Goal: Information Seeking & Learning: Learn about a topic

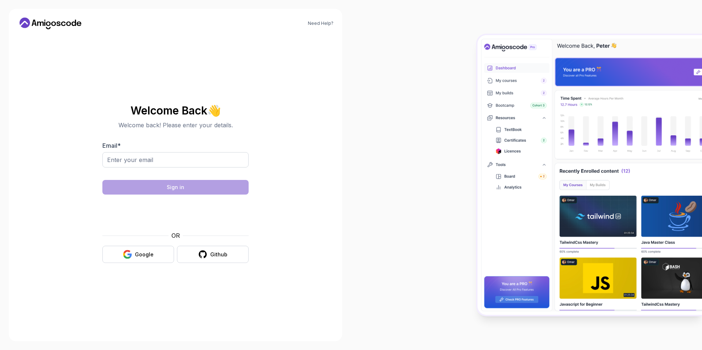
type input "[EMAIL_ADDRESS][DOMAIN_NAME]"
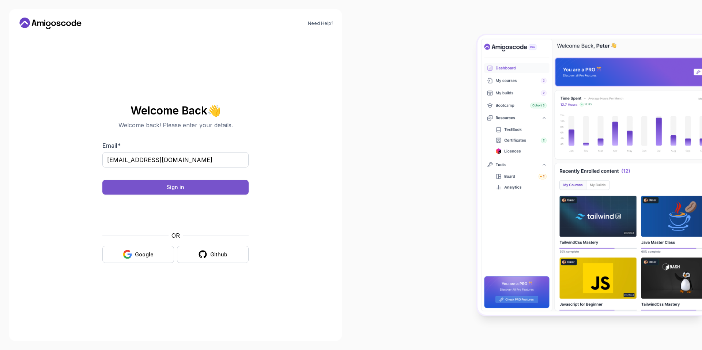
click at [172, 189] on div "Sign in" at bounding box center [176, 187] width 18 height 7
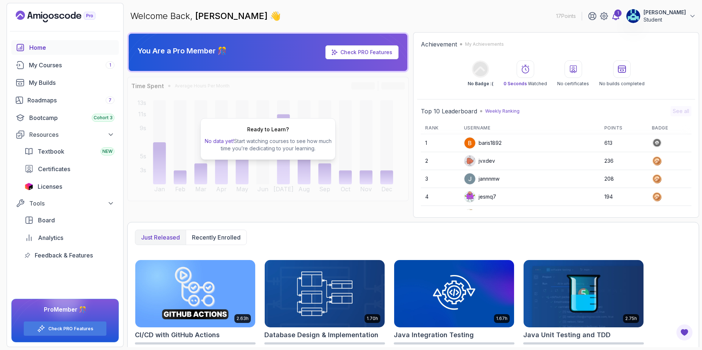
click at [622, 12] on div "1" at bounding box center [618, 13] width 7 height 7
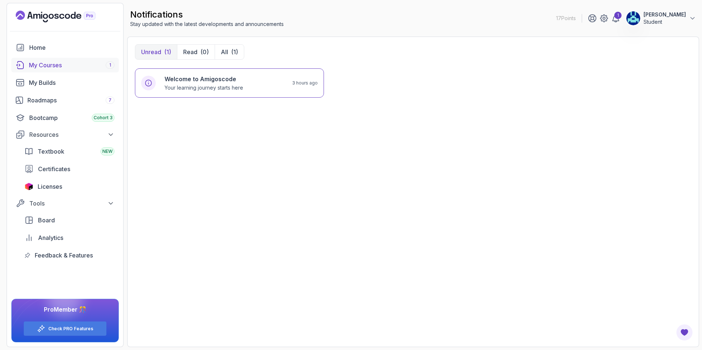
click at [89, 70] on link "My Courses 1" at bounding box center [65, 65] width 108 height 15
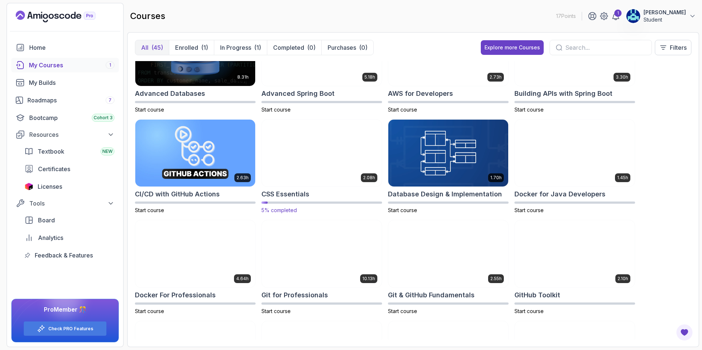
scroll to position [73, 0]
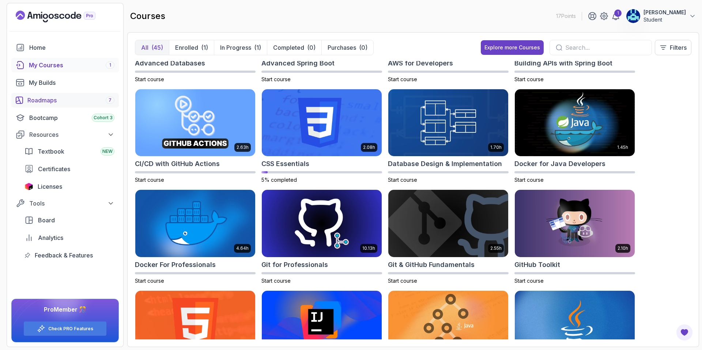
click at [85, 103] on div "Roadmaps 7" at bounding box center [70, 100] width 87 height 9
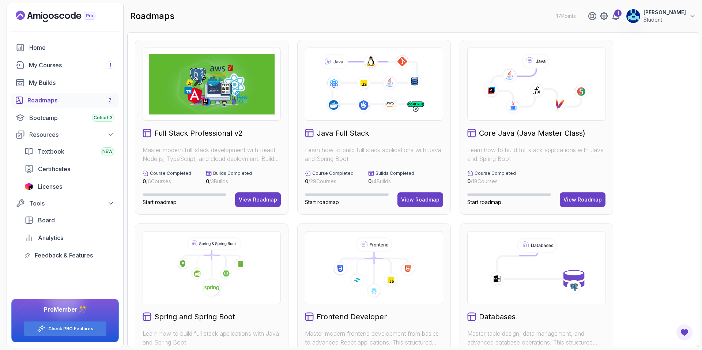
scroll to position [243, 0]
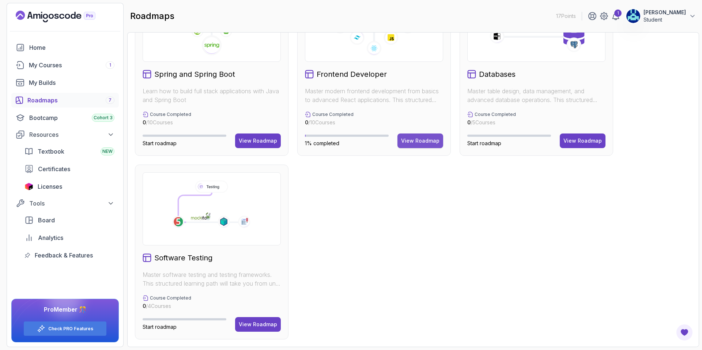
click at [416, 142] on div "View Roadmap" at bounding box center [420, 140] width 38 height 7
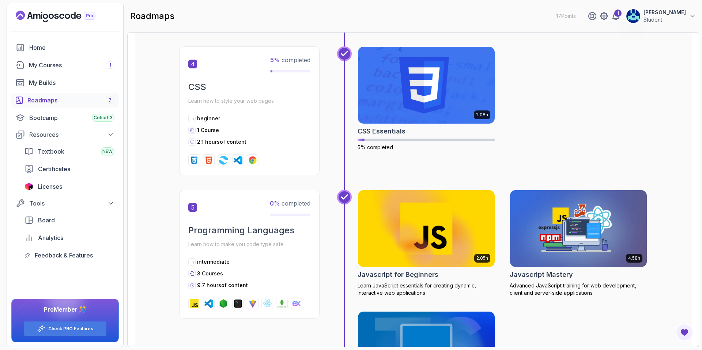
scroll to position [629, 0]
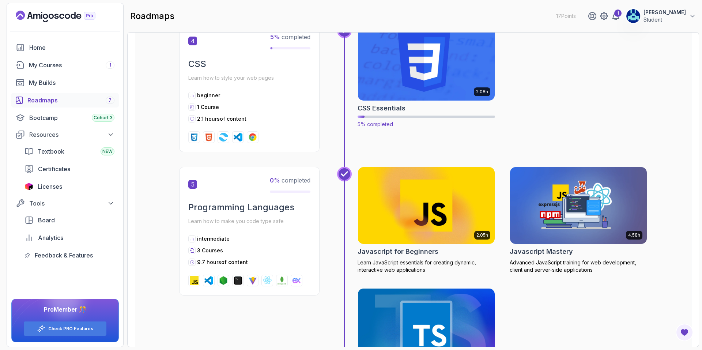
click at [416, 82] on img at bounding box center [427, 62] width 144 height 80
